Goal: Task Accomplishment & Management: Manage account settings

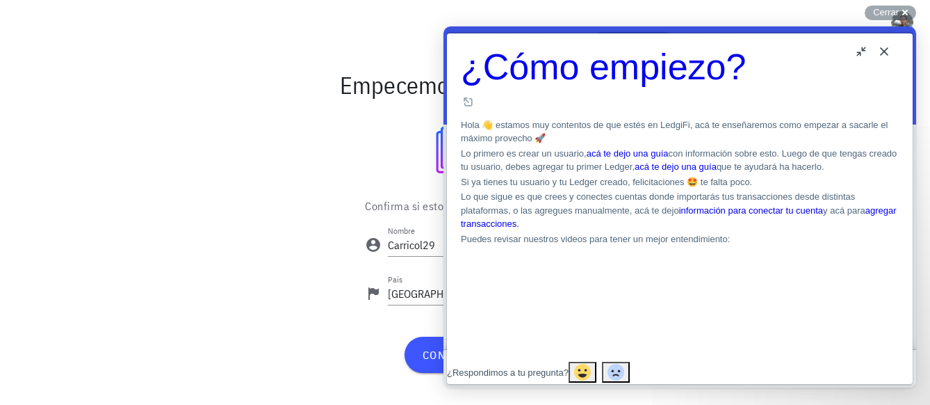
drag, startPoint x: 909, startPoint y: 89, endPoint x: 1361, endPoint y: 106, distance: 453.0
click at [883, 47] on button "Close" at bounding box center [884, 51] width 22 height 22
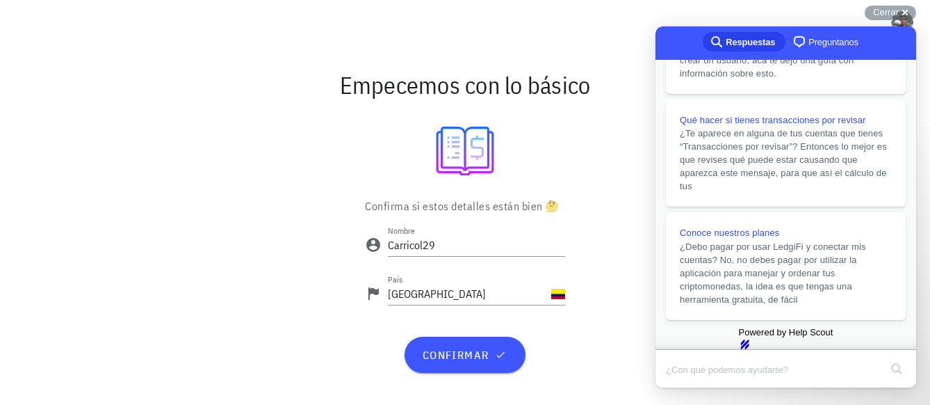
scroll to position [348, 0]
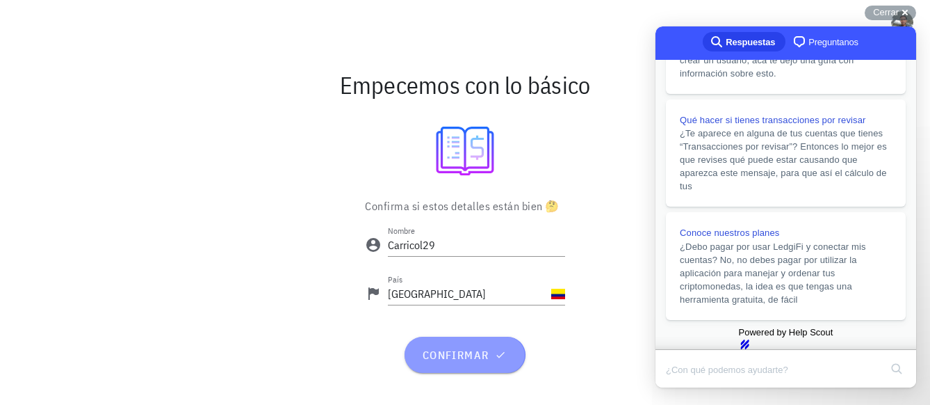
click at [462, 354] on span "confirmar" at bounding box center [464, 355] width 87 height 14
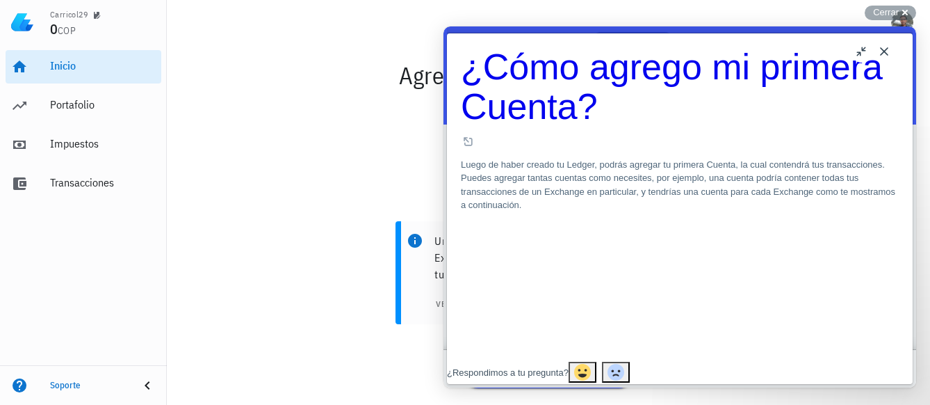
click at [882, 51] on button "Close" at bounding box center [884, 51] width 22 height 22
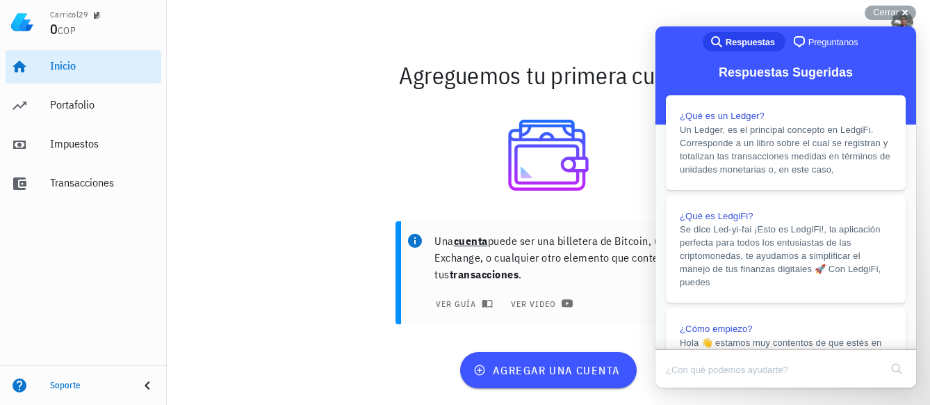
click at [217, 113] on div at bounding box center [548, 155] width 747 height 99
click at [905, 14] on div "Cerrar cross-small" at bounding box center [890, 13] width 51 height 15
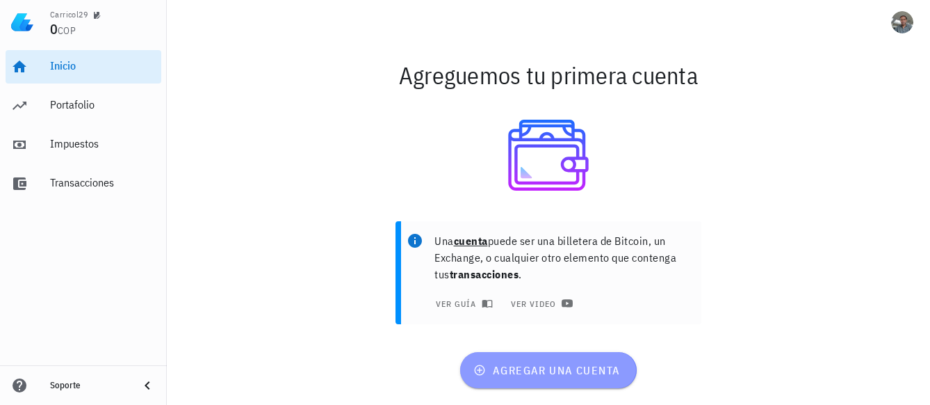
click at [551, 369] on span "agregar una cuenta" at bounding box center [548, 370] width 144 height 14
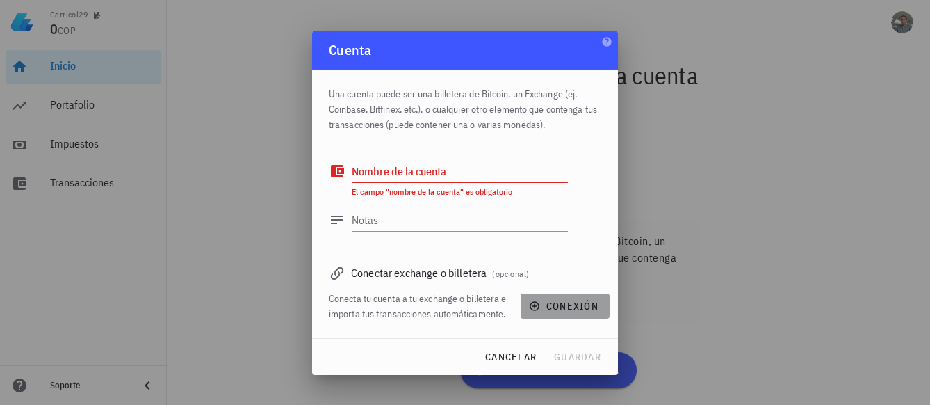
click at [560, 306] on span "conexión" at bounding box center [565, 306] width 67 height 13
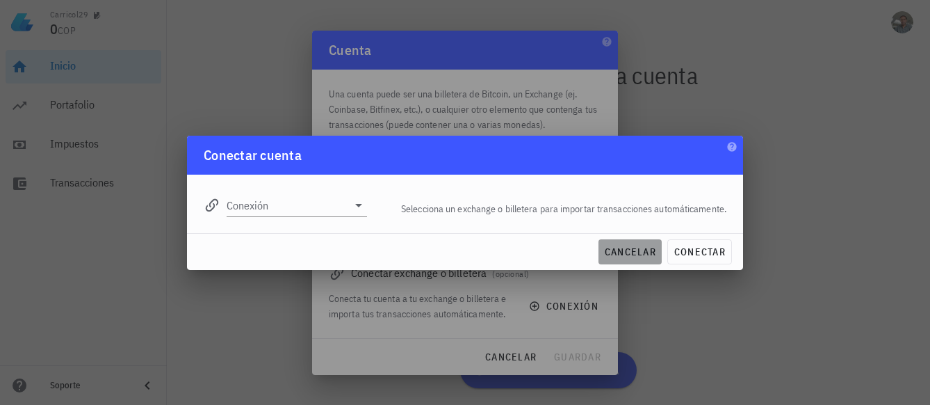
click at [604, 252] on span "cancelar" at bounding box center [630, 251] width 52 height 13
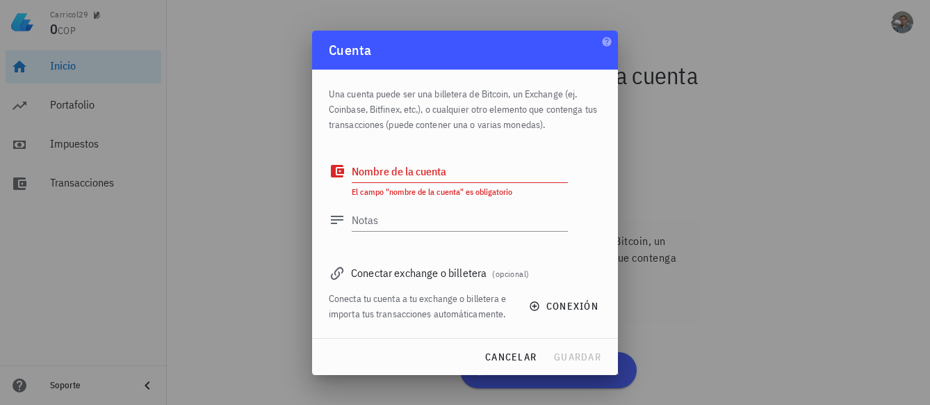
click at [404, 172] on textarea "Nombre de la cuenta" at bounding box center [460, 171] width 216 height 22
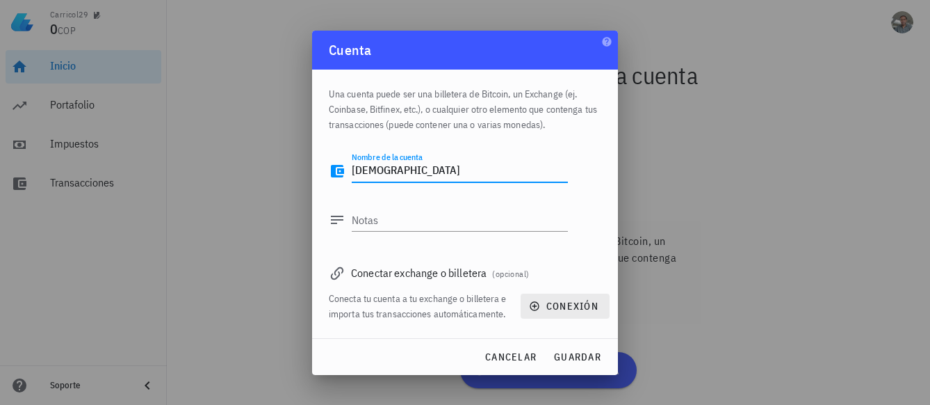
type textarea "[DEMOGRAPHIC_DATA]"
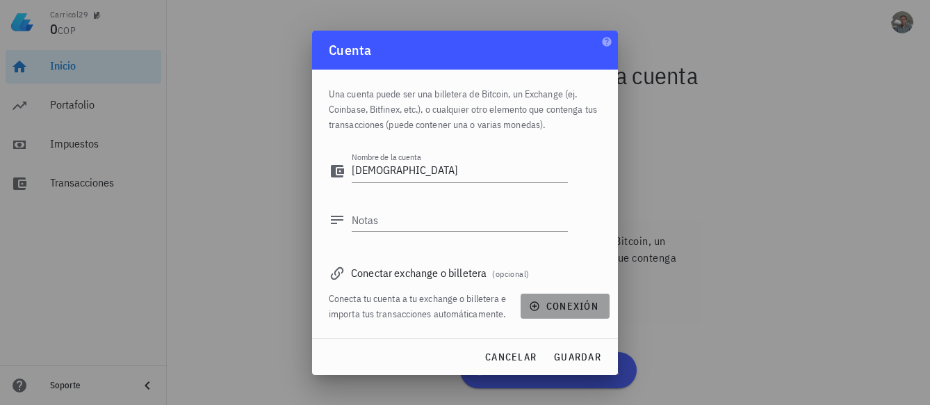
click at [569, 307] on span "conexión" at bounding box center [565, 306] width 67 height 13
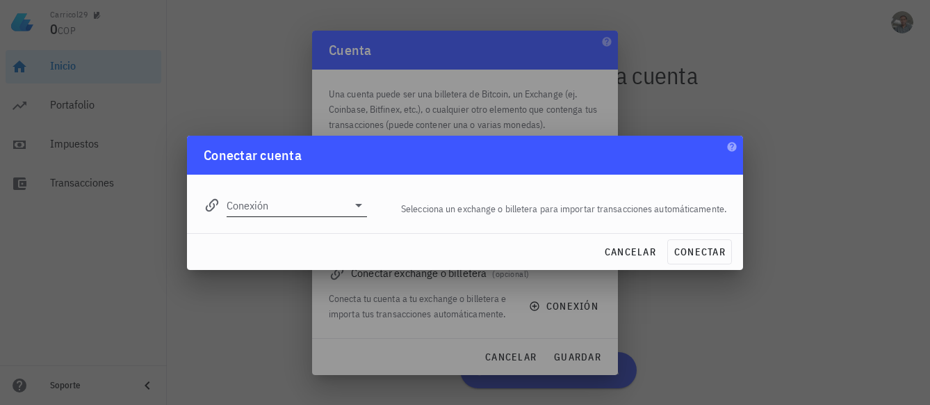
click at [353, 207] on icon at bounding box center [358, 205] width 17 height 17
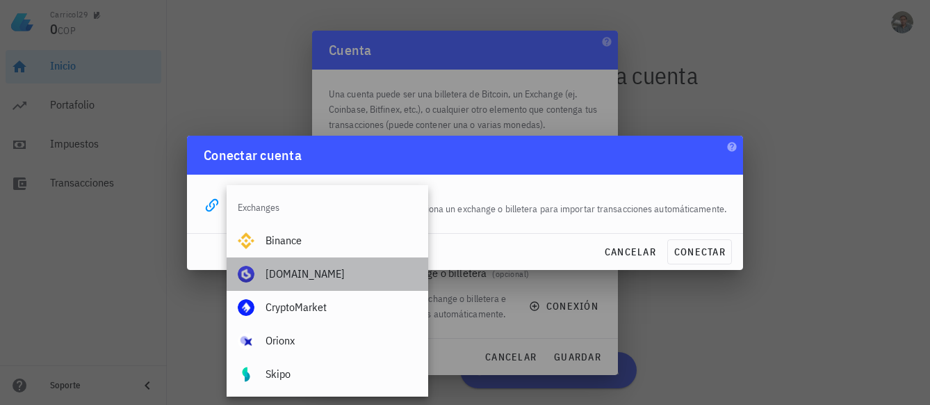
click at [299, 278] on div "[DOMAIN_NAME]" at bounding box center [342, 273] width 152 height 13
type input "[DOMAIN_NAME]"
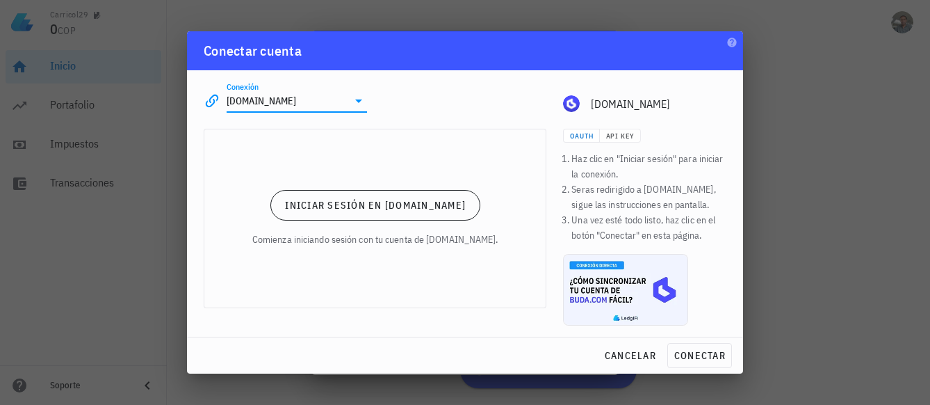
click at [440, 159] on div "Iniciar sesión en [DOMAIN_NAME] Comienza iniciando sesión con tu cuenta de [DOM…" at bounding box center [374, 218] width 341 height 178
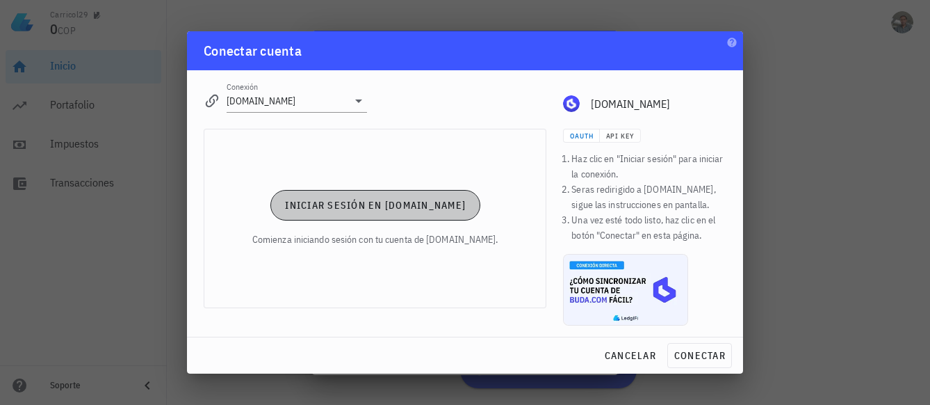
click at [397, 207] on span "Iniciar sesión en [DOMAIN_NAME]" at bounding box center [374, 205] width 181 height 13
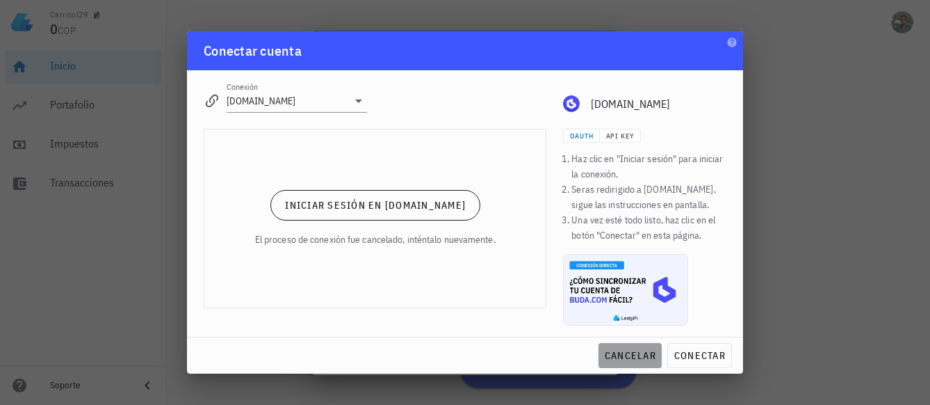
click at [638, 353] on span "cancelar" at bounding box center [630, 355] width 52 height 13
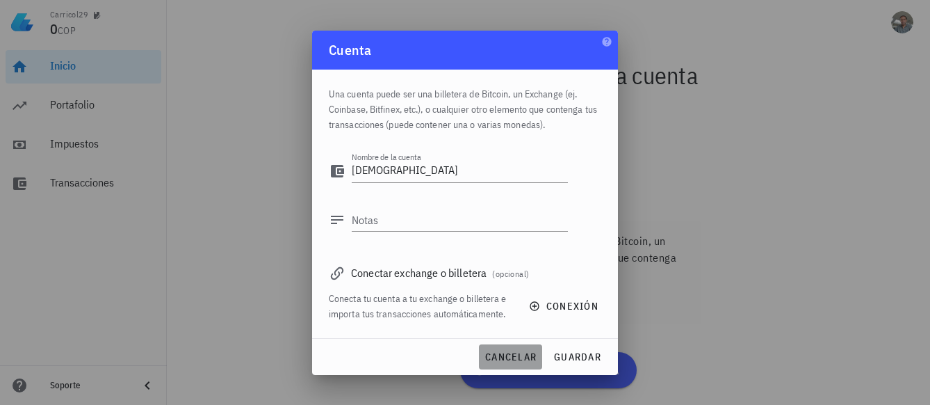
click at [515, 357] on span "cancelar" at bounding box center [511, 356] width 52 height 13
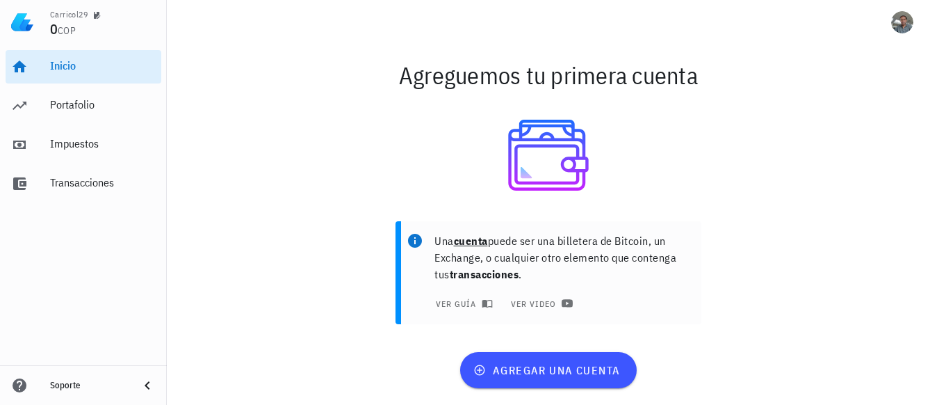
click at [298, 57] on div "Agreguemos tu primera cuenta" at bounding box center [548, 75] width 763 height 45
